Goal: Contribute content

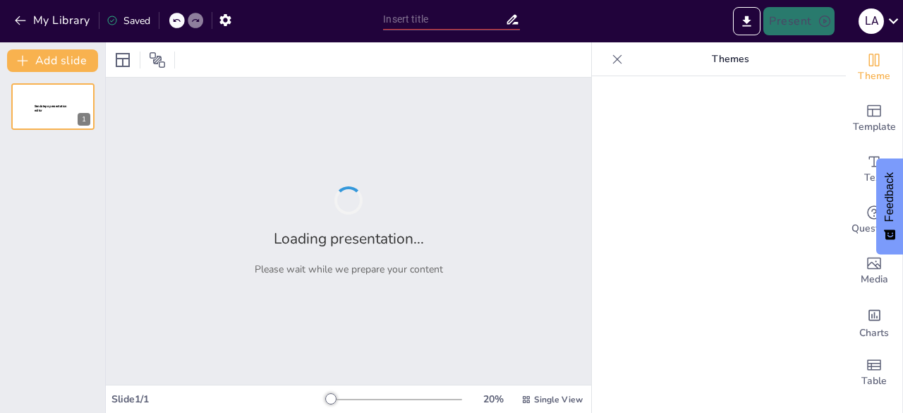
type input "Exploring Ordinal Numbers in Everyday English"
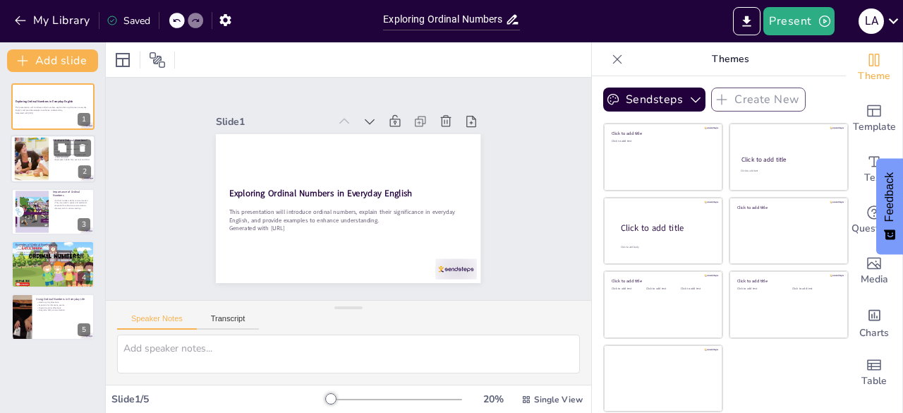
click at [74, 174] on div at bounding box center [53, 159] width 85 height 48
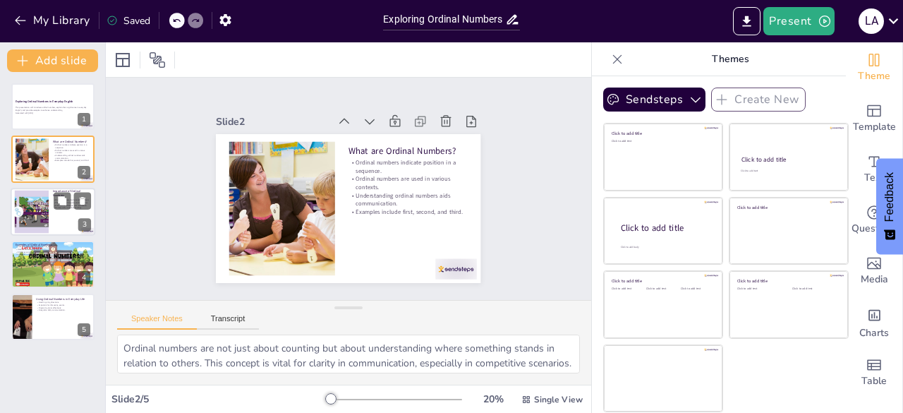
click at [28, 208] on div at bounding box center [32, 211] width 86 height 43
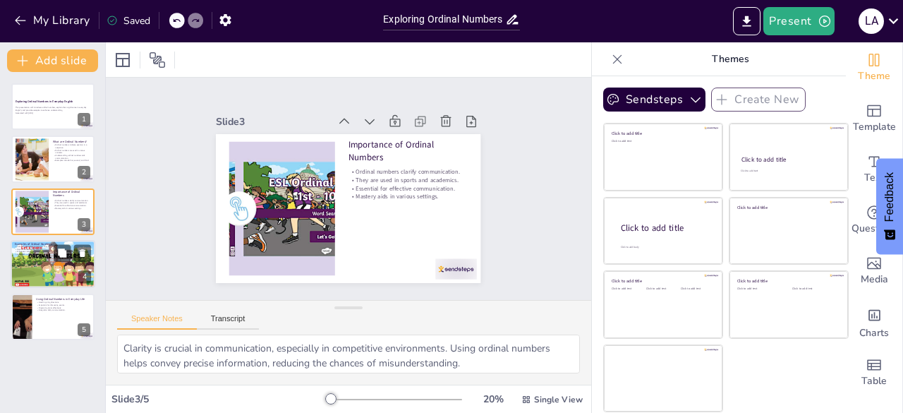
click at [26, 272] on div at bounding box center [53, 264] width 85 height 48
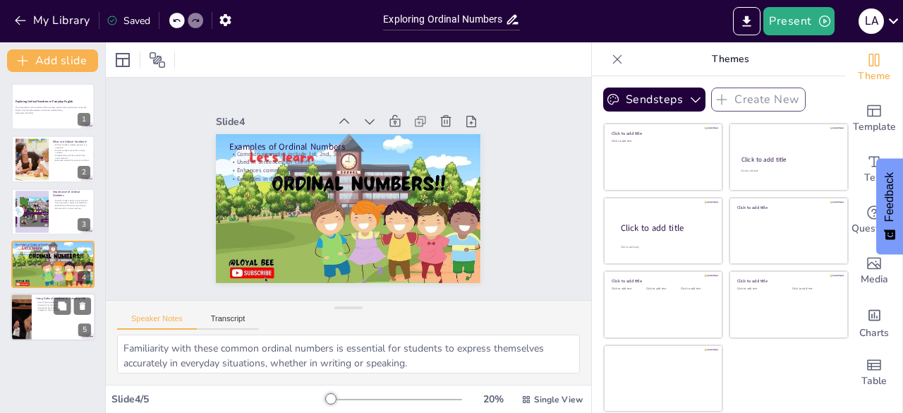
click at [48, 305] on p "Important for discussing events." at bounding box center [63, 304] width 55 height 3
type textarea "Using ordinal numbers in directions is common and helps ensure that instruction…"
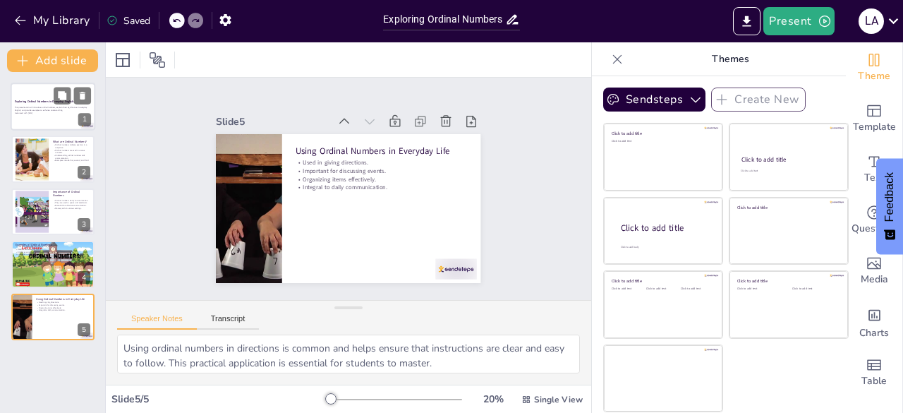
click at [45, 102] on strong "Exploring Ordinal Numbers in Everyday English" at bounding box center [44, 101] width 59 height 4
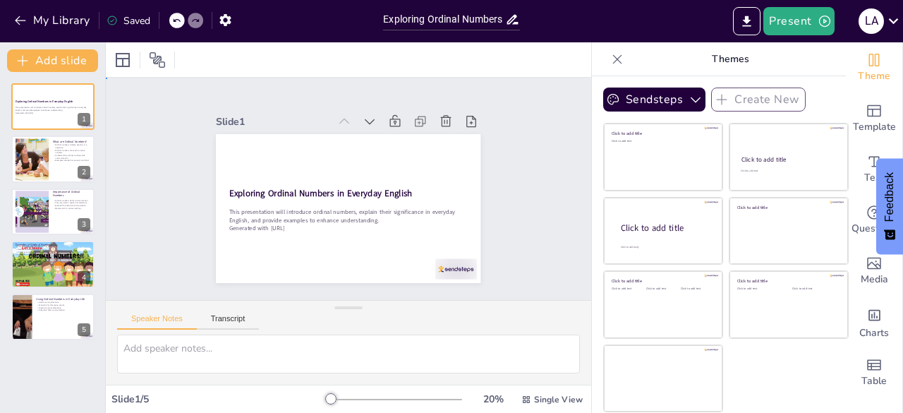
click at [475, 194] on div "Slide 1 Exploring Ordinal Numbers in Everyday English This presentation will in…" at bounding box center [348, 189] width 344 height 188
click at [354, 68] on div at bounding box center [353, 60] width 20 height 23
click at [318, 55] on icon at bounding box center [319, 60] width 17 height 17
